Goal: Find specific page/section: Find specific page/section

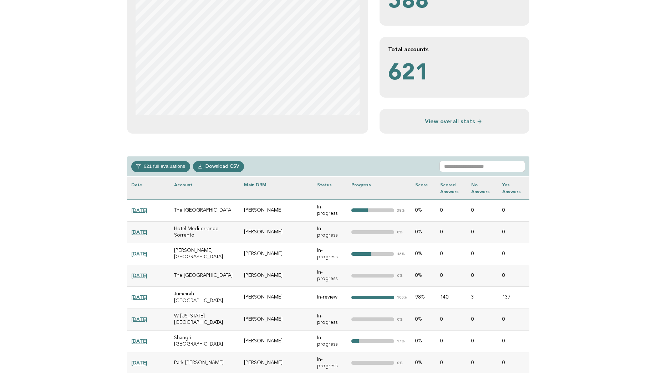
scroll to position [185, 0]
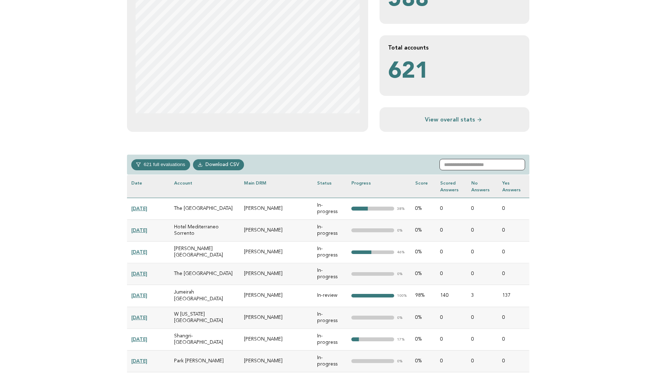
click at [457, 165] on input "text" at bounding box center [482, 164] width 86 height 11
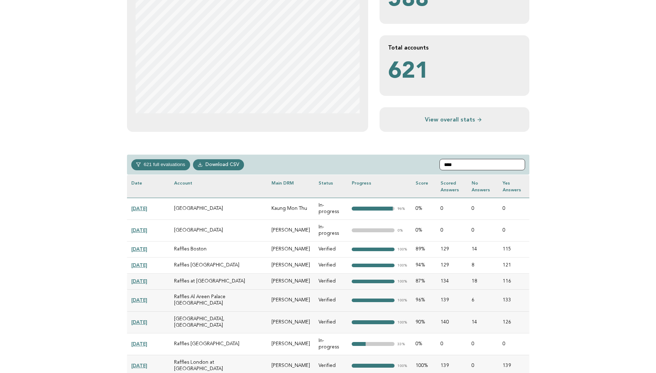
type input "****"
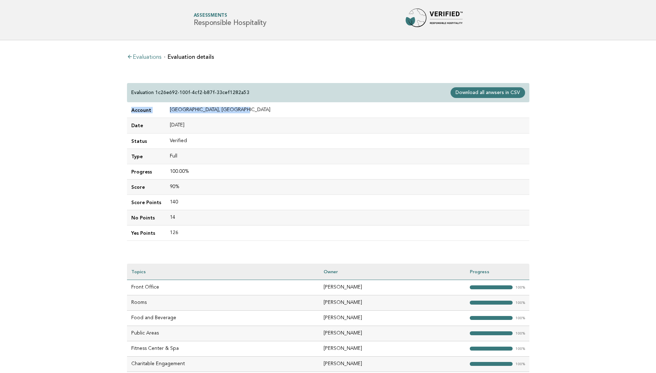
drag, startPoint x: 238, startPoint y: 111, endPoint x: 163, endPoint y: 106, distance: 75.0
click at [165, 106] on td "[GEOGRAPHIC_DATA], [GEOGRAPHIC_DATA]" at bounding box center [347, 110] width 364 height 15
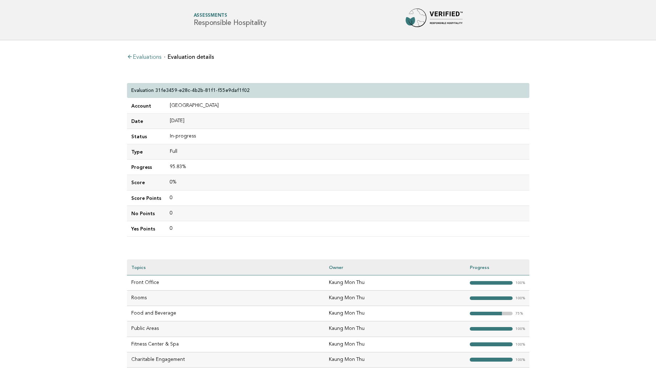
drag, startPoint x: 221, startPoint y: 106, endPoint x: 165, endPoint y: 105, distance: 56.7
click at [165, 105] on td "[GEOGRAPHIC_DATA]" at bounding box center [347, 105] width 364 height 15
copy td "[GEOGRAPHIC_DATA]"
